Goal: Transaction & Acquisition: Download file/media

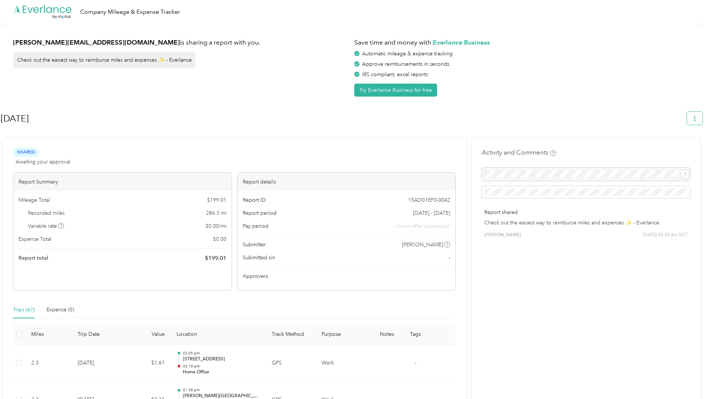
click at [697, 119] on icon "button" at bounding box center [695, 118] width 5 height 5
click at [669, 150] on span "Download" at bounding box center [677, 154] width 25 height 8
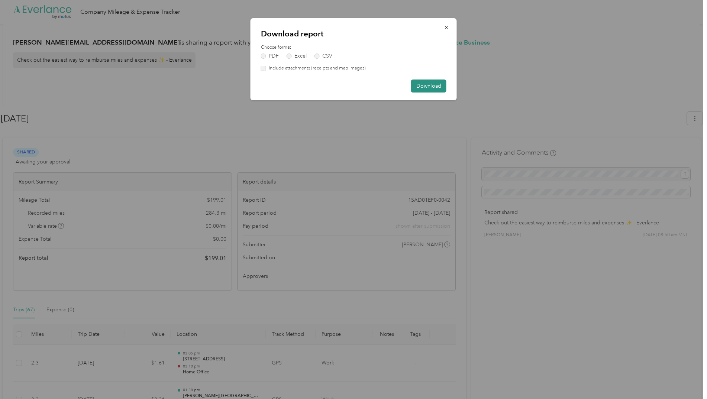
click at [438, 89] on button "Download" at bounding box center [428, 86] width 35 height 13
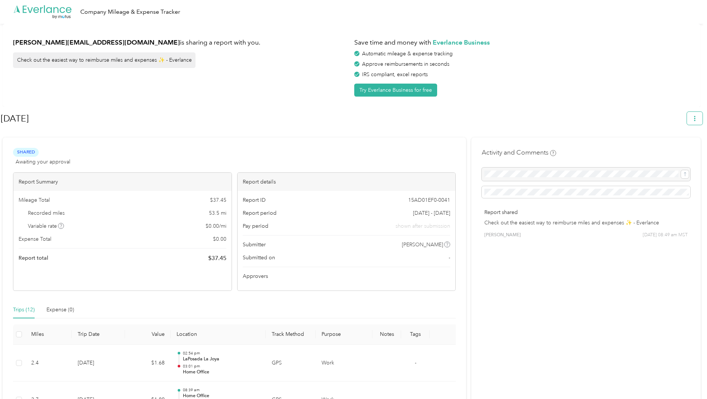
click at [696, 120] on icon "button" at bounding box center [695, 118] width 5 height 5
click at [682, 150] on span "Download" at bounding box center [677, 154] width 25 height 8
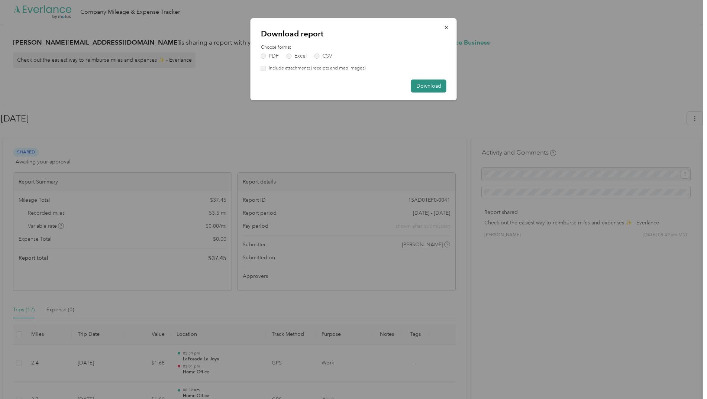
click at [427, 87] on button "Download" at bounding box center [428, 86] width 35 height 13
